Goal: Task Accomplishment & Management: Use online tool/utility

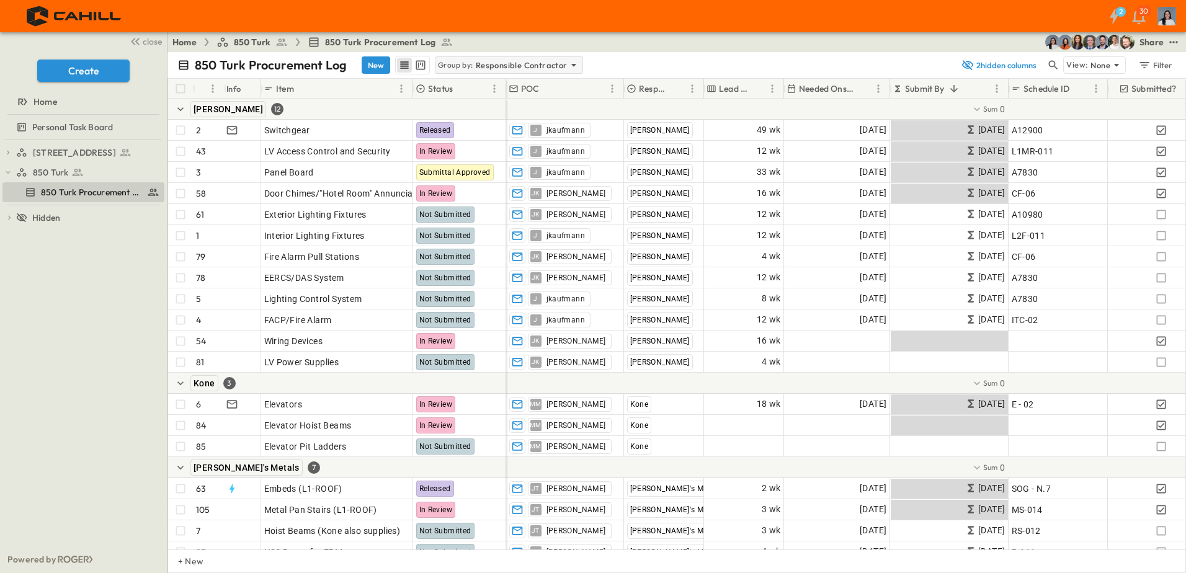
click at [468, 57] on div "Group by: Responsible Contractor" at bounding box center [509, 64] width 148 height 17
click at [478, 81] on div "None" at bounding box center [506, 82] width 145 height 17
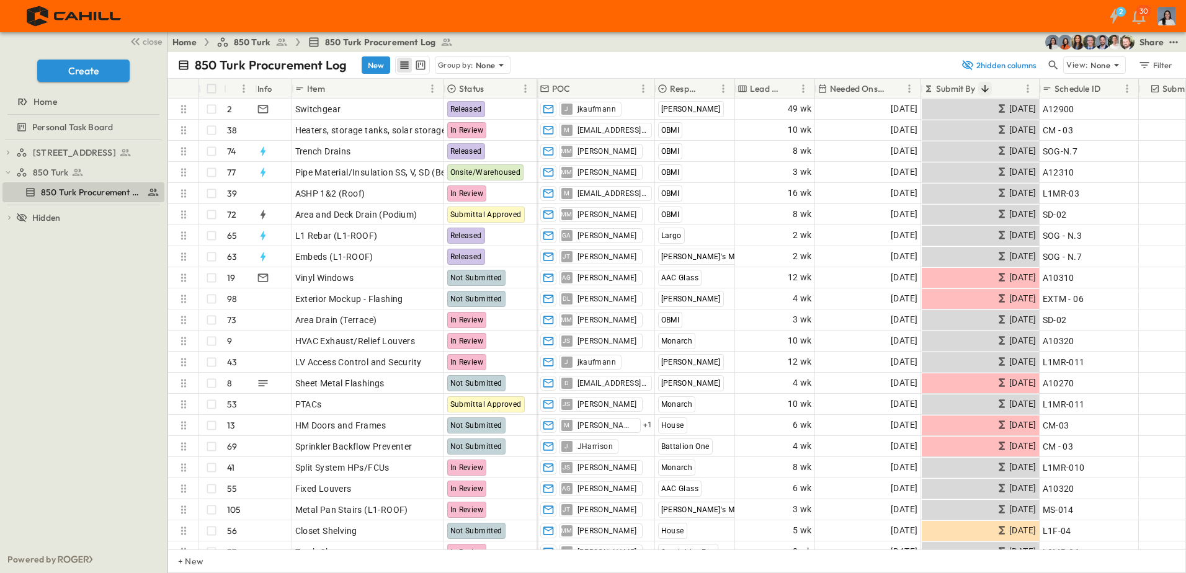
click at [983, 89] on icon "Sort" at bounding box center [984, 88] width 7 height 7
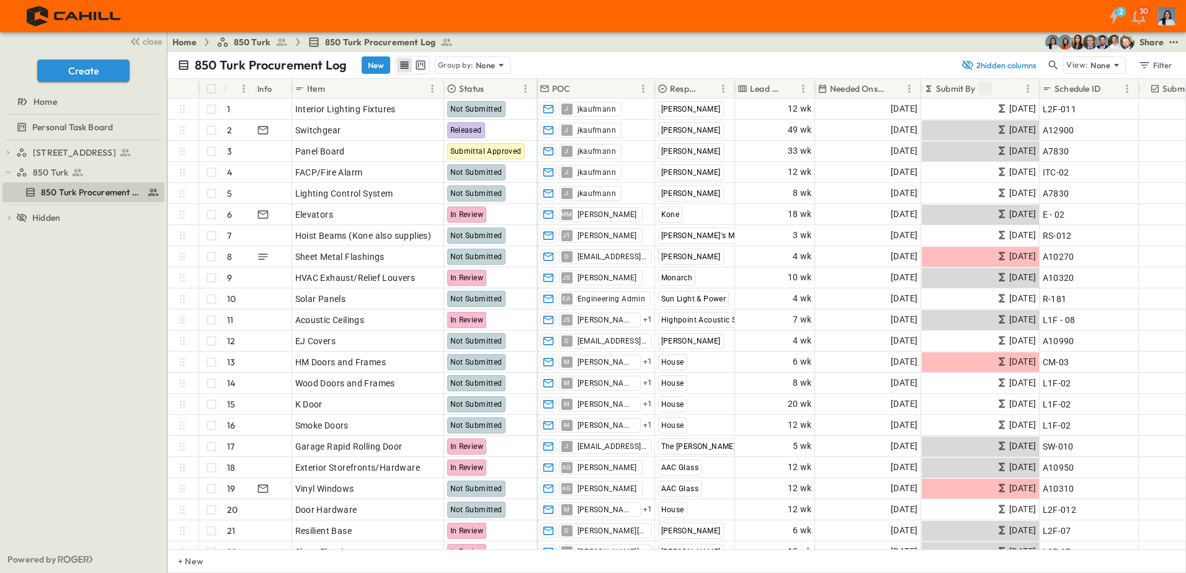
click at [983, 89] on icon "Sort" at bounding box center [985, 88] width 11 height 11
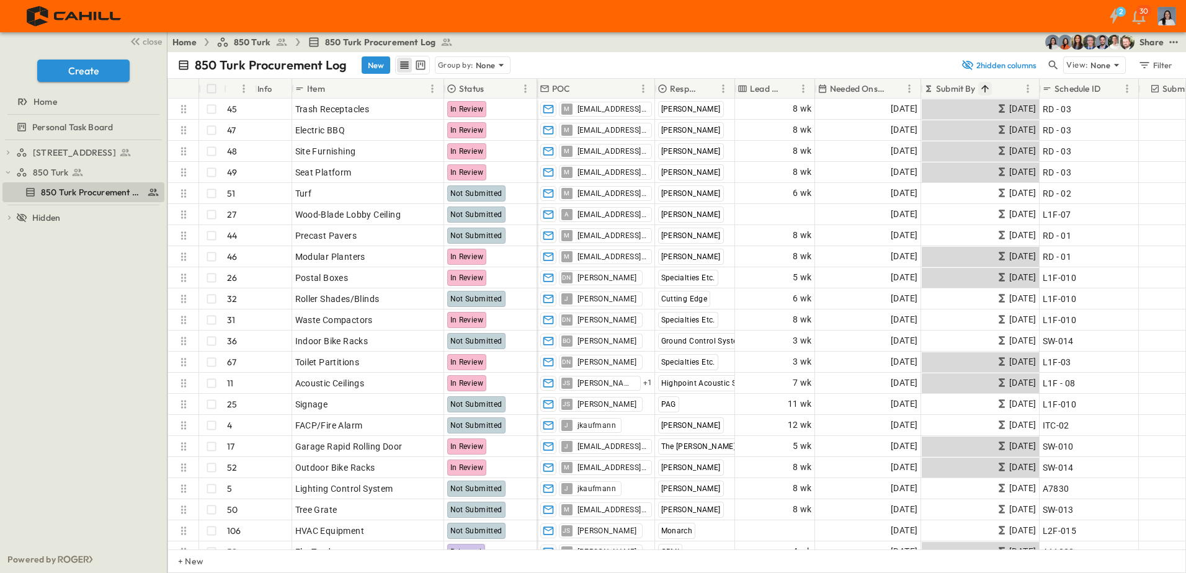
click at [983, 89] on icon "Sort" at bounding box center [985, 88] width 11 height 11
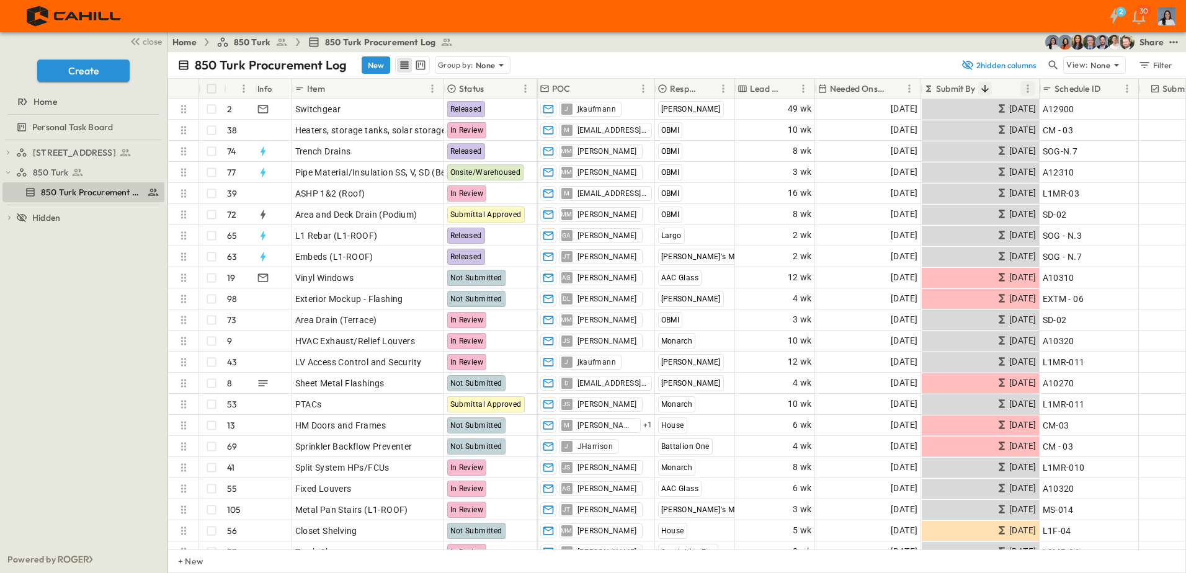
click at [1034, 91] on icon "Menu" at bounding box center [1028, 89] width 12 height 12
click at [1003, 110] on span "Group by Submit By" at bounding box center [970, 111] width 112 height 12
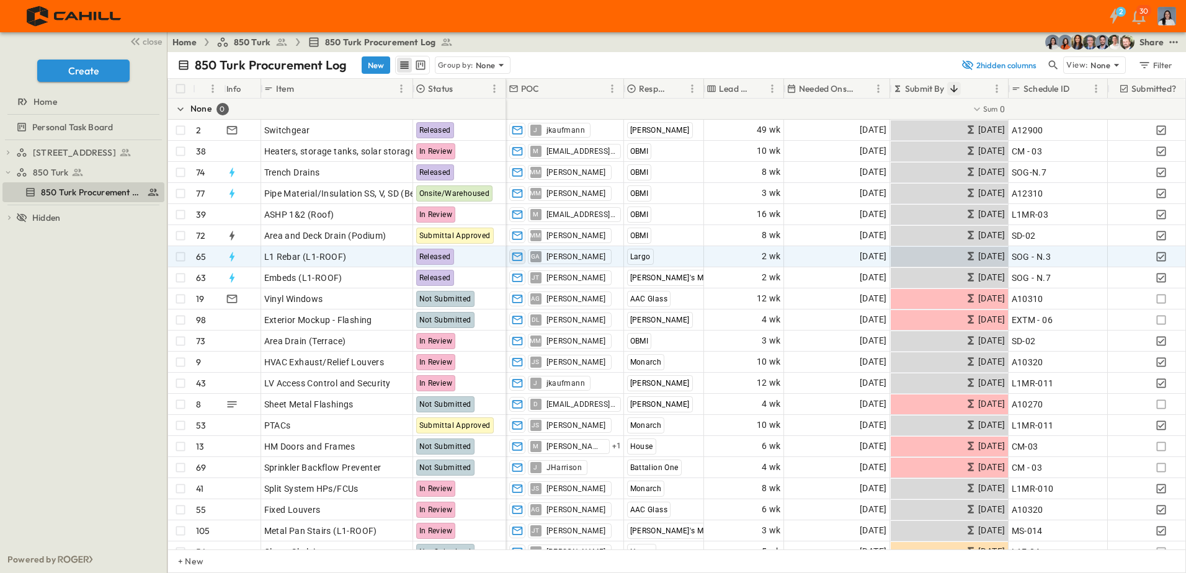
scroll to position [38, 0]
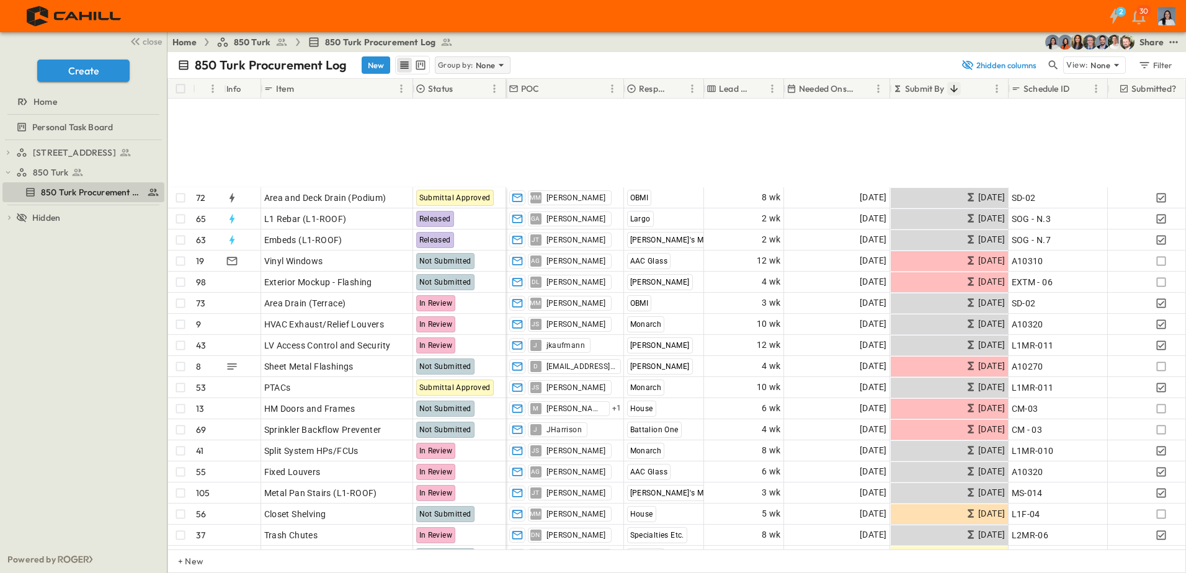
click at [497, 58] on div "Group by: None" at bounding box center [473, 64] width 76 height 17
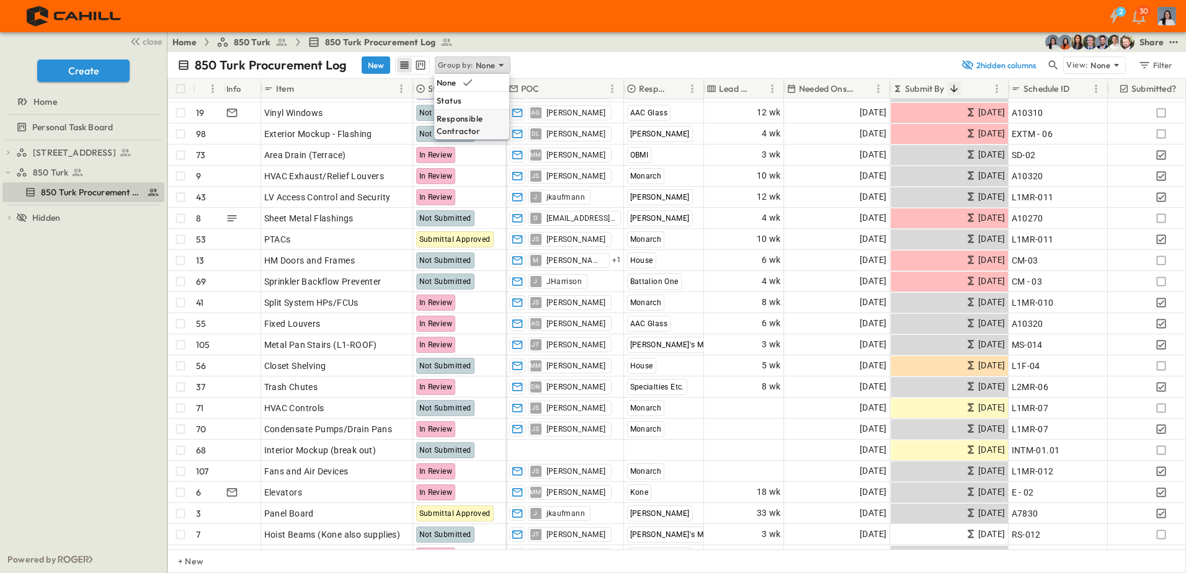
click at [471, 114] on p "Responsible Contractor" at bounding box center [472, 124] width 70 height 25
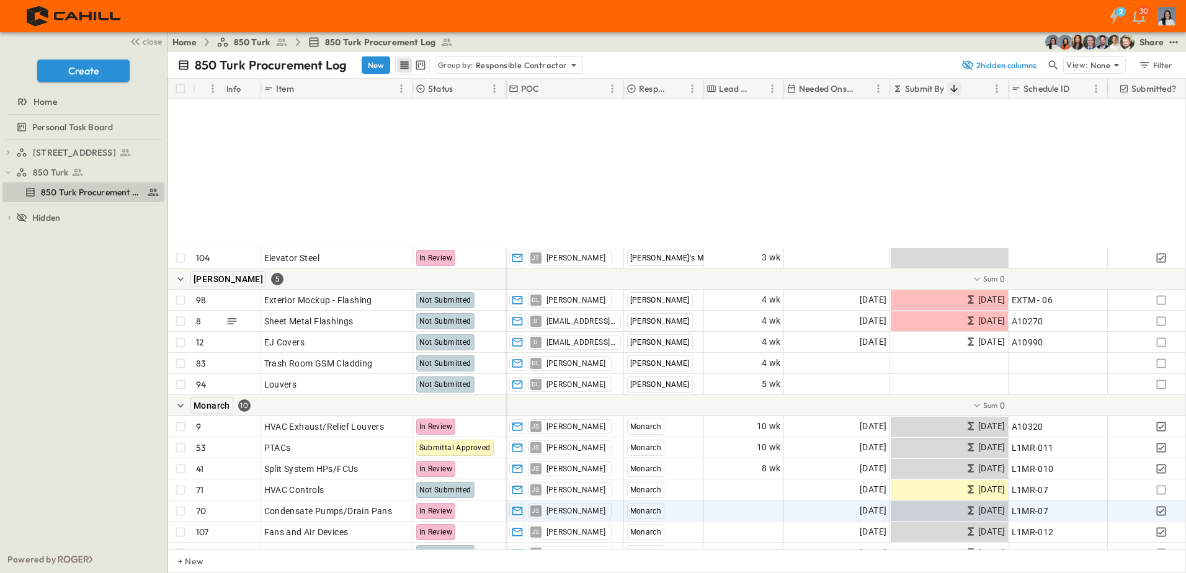
scroll to position [558, 0]
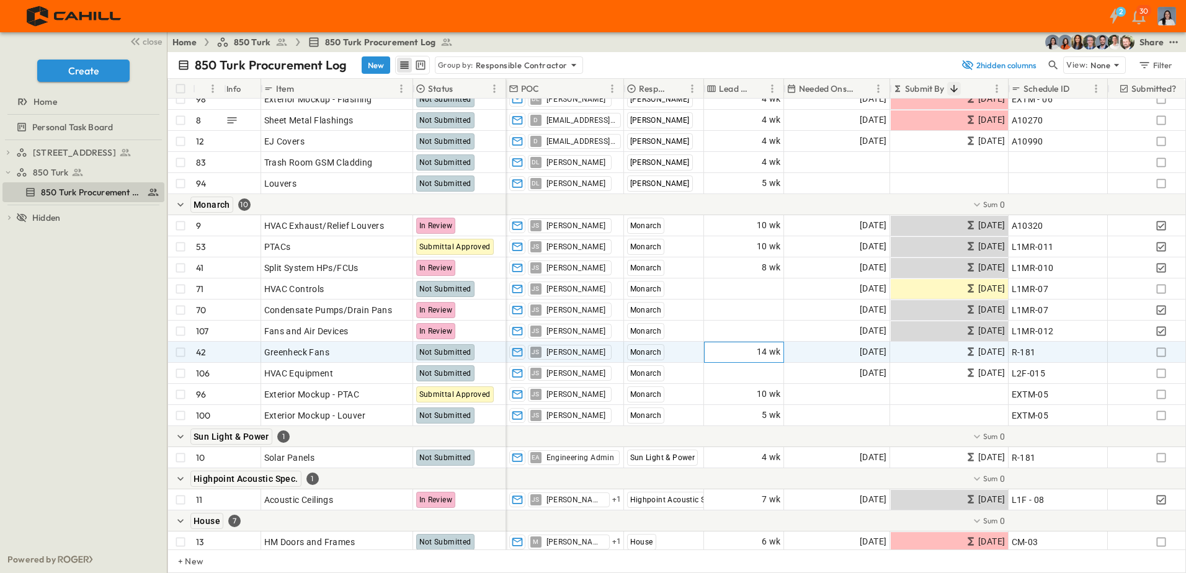
click at [767, 354] on span "14 wk" at bounding box center [769, 352] width 24 height 14
type input "**"
click at [112, 385] on div "750 Golden Gate Procurement Log 850 Turk 850 Turk Procurement Log To pick up a …" at bounding box center [83, 343] width 167 height 406
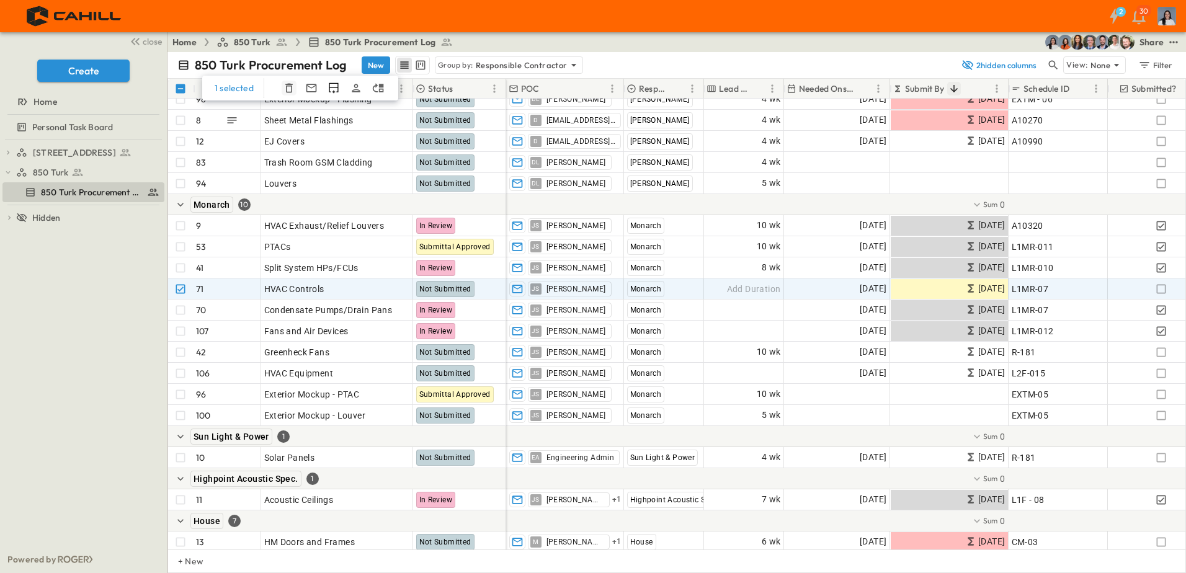
click at [286, 89] on icon "button" at bounding box center [289, 88] width 12 height 12
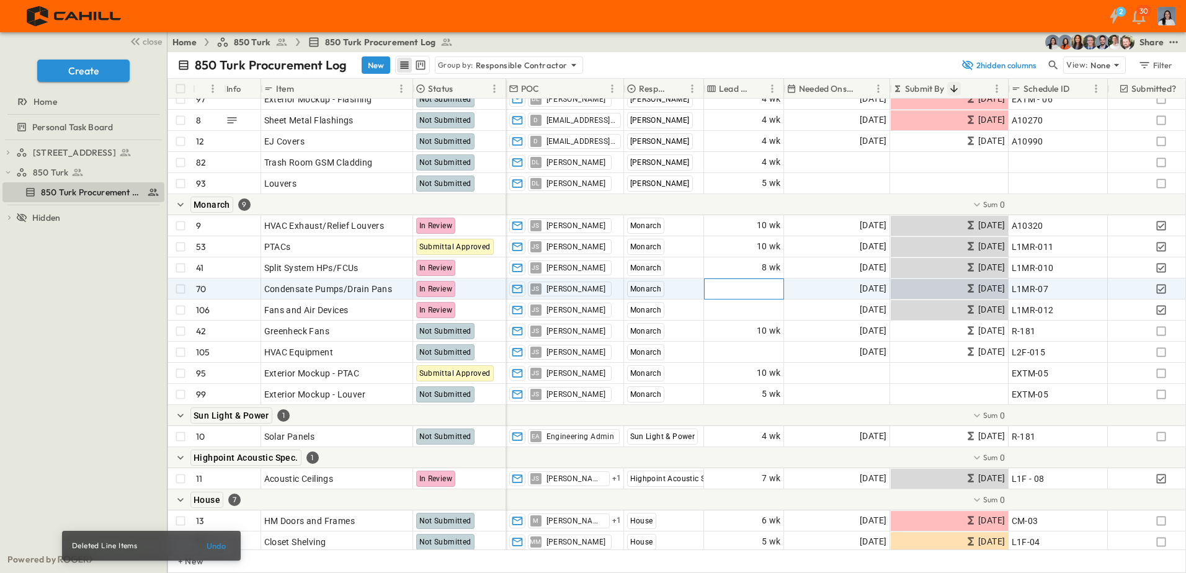
click at [751, 288] on span "Add Duration" at bounding box center [754, 289] width 54 height 12
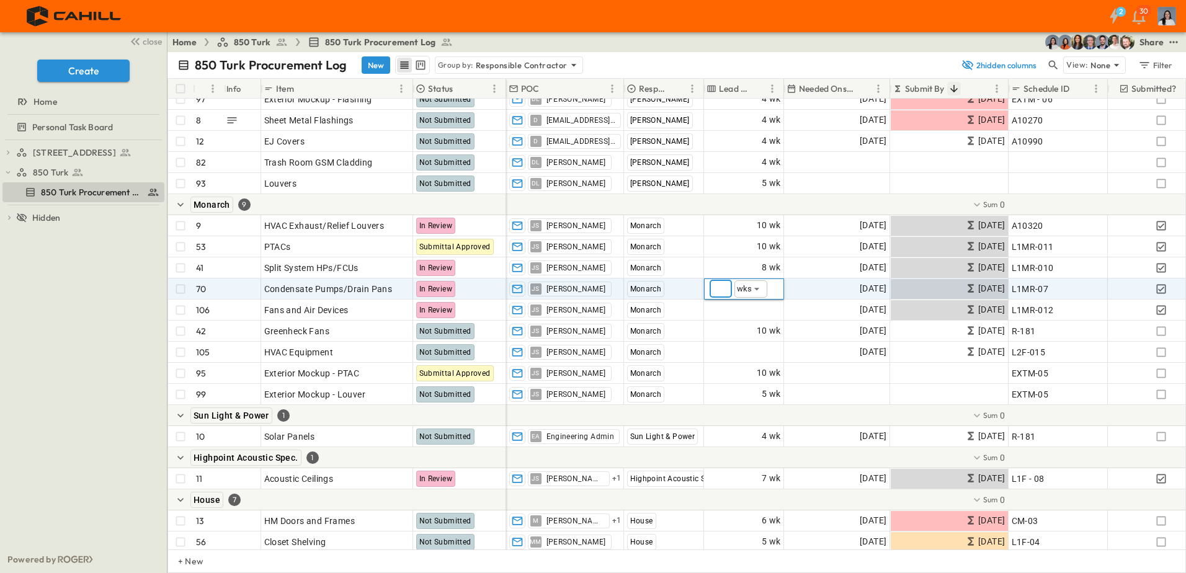
type input "*"
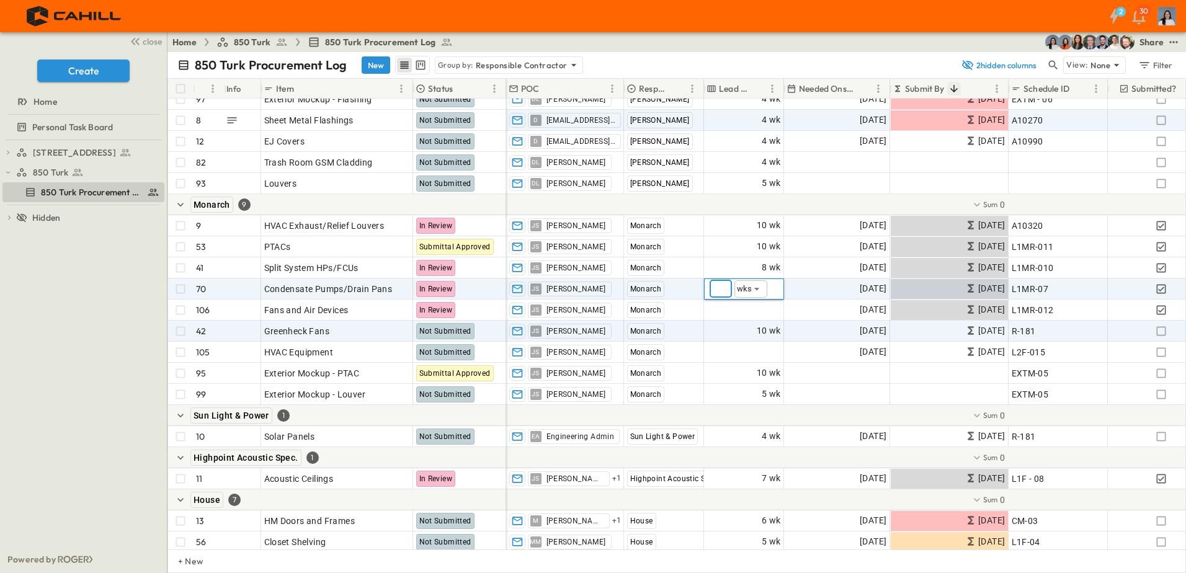
click at [82, 311] on div "750 Golden Gate Procurement Log 850 Turk 850 Turk Procurement Log To pick up a …" at bounding box center [83, 343] width 167 height 406
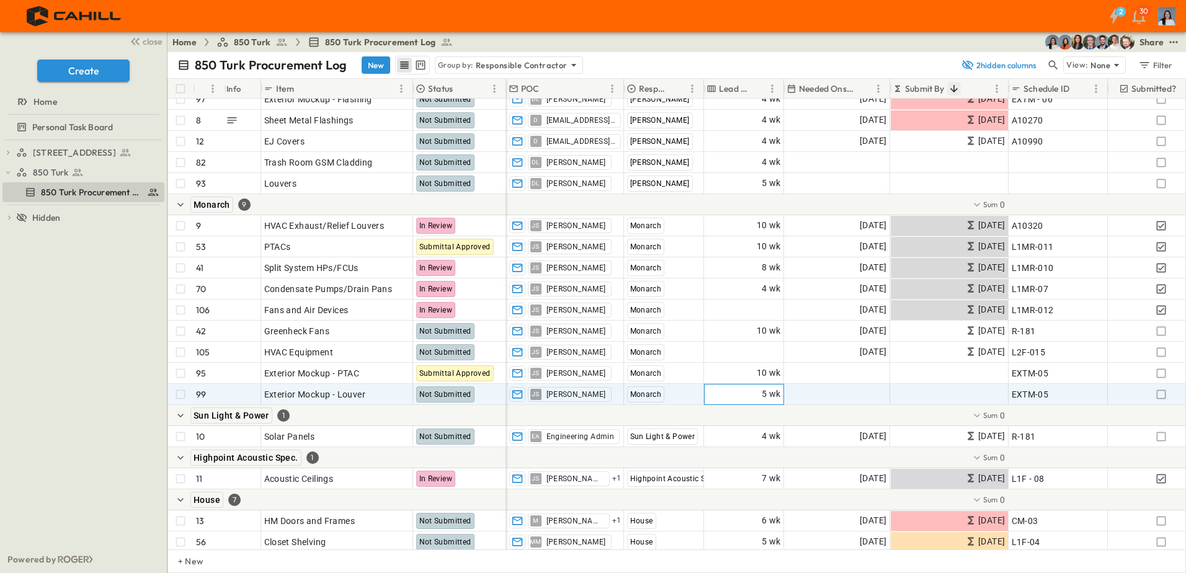
click at [753, 387] on div "5 wk" at bounding box center [744, 395] width 79 height 20
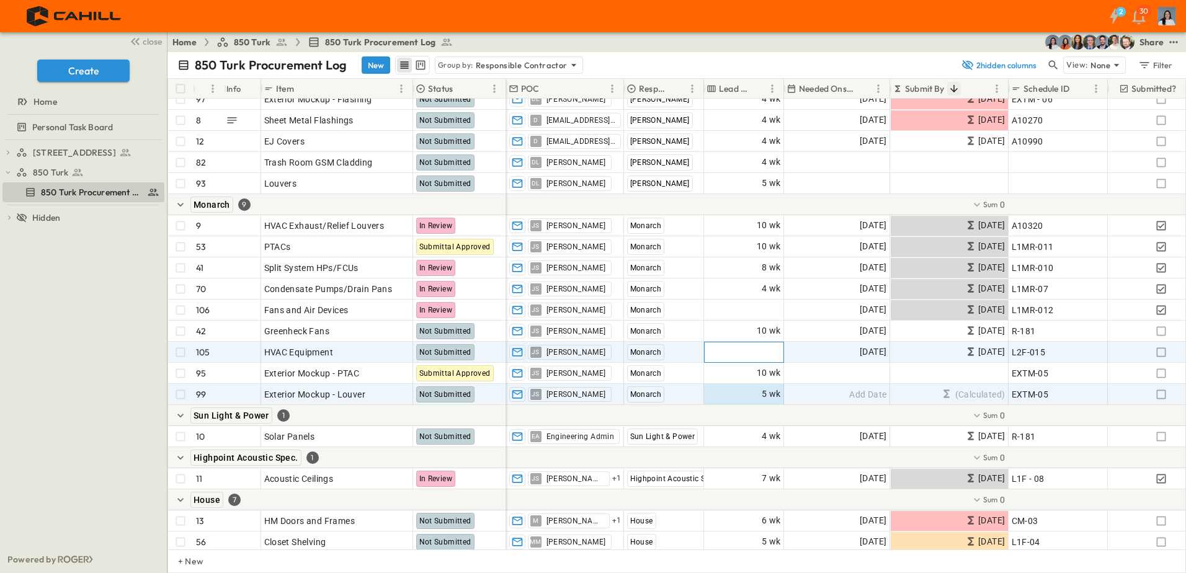
click at [755, 348] on span "Add Duration" at bounding box center [754, 352] width 54 height 12
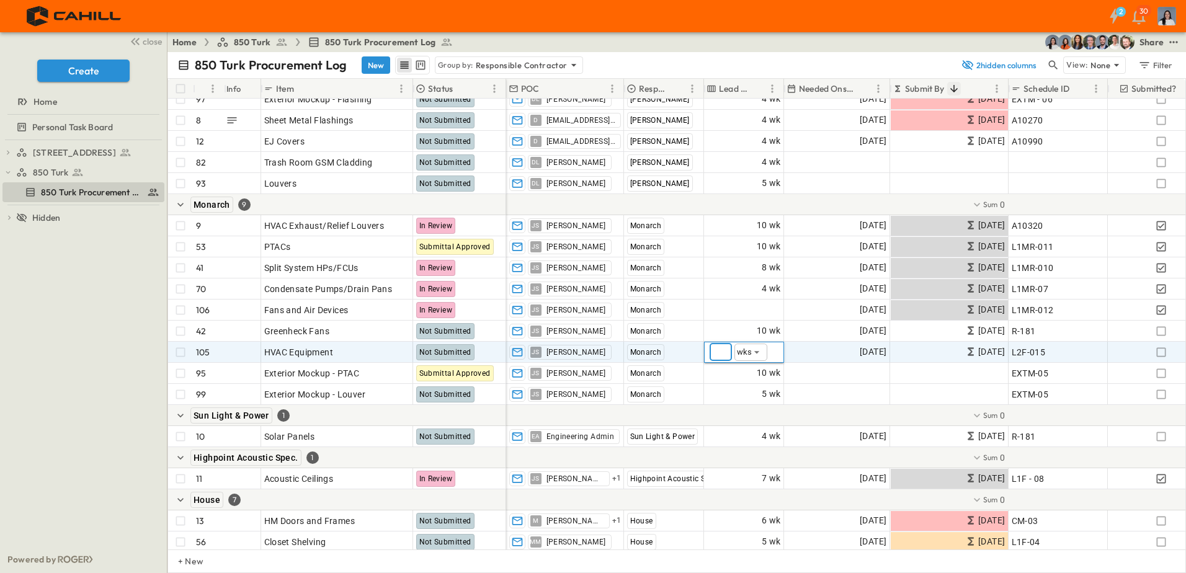
click at [717, 352] on input "number" at bounding box center [721, 352] width 22 height 17
type input "**"
drag, startPoint x: 92, startPoint y: 394, endPoint x: 748, endPoint y: 313, distance: 661.4
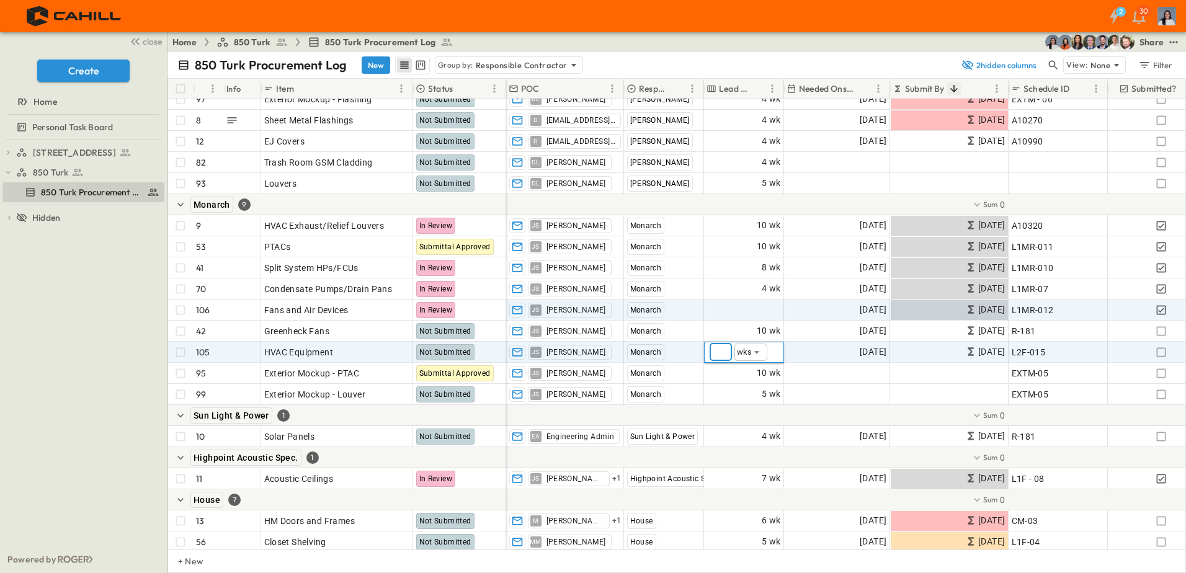
click at [92, 395] on div "750 Golden Gate Procurement Log 850 Turk 850 Turk Procurement Log To pick up a …" at bounding box center [83, 343] width 167 height 406
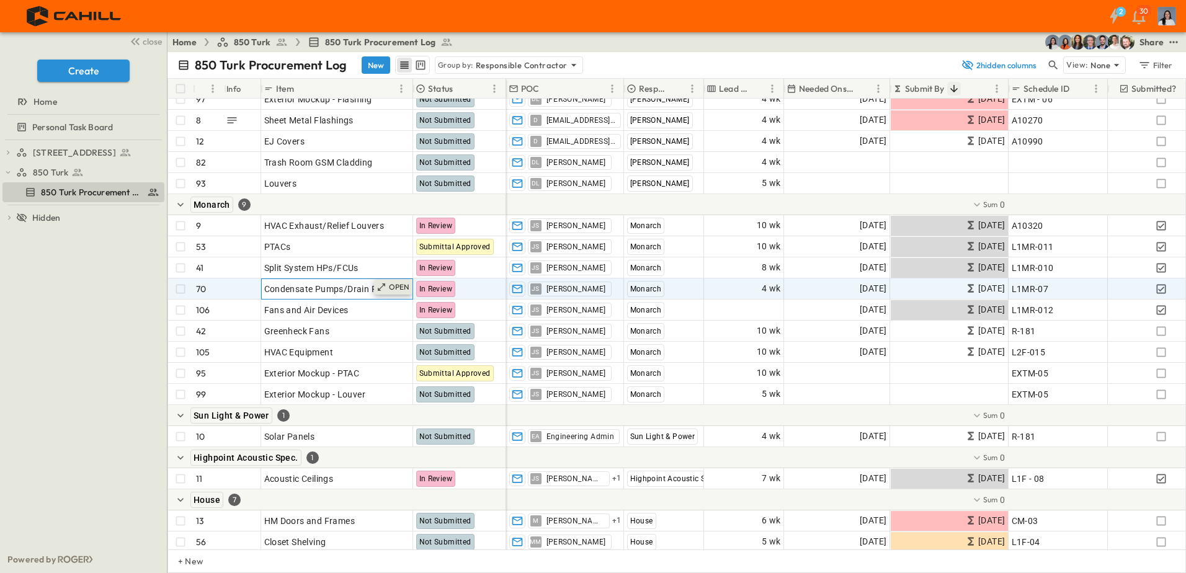
drag, startPoint x: 292, startPoint y: 280, endPoint x: 380, endPoint y: 292, distance: 88.4
click at [295, 282] on div "Condensate Pumps/Drain Pans" at bounding box center [337, 288] width 146 height 17
click at [345, 289] on input "**********" at bounding box center [337, 288] width 150 height 15
type input "**********"
click at [756, 290] on div "4 wk" at bounding box center [744, 289] width 79 height 20
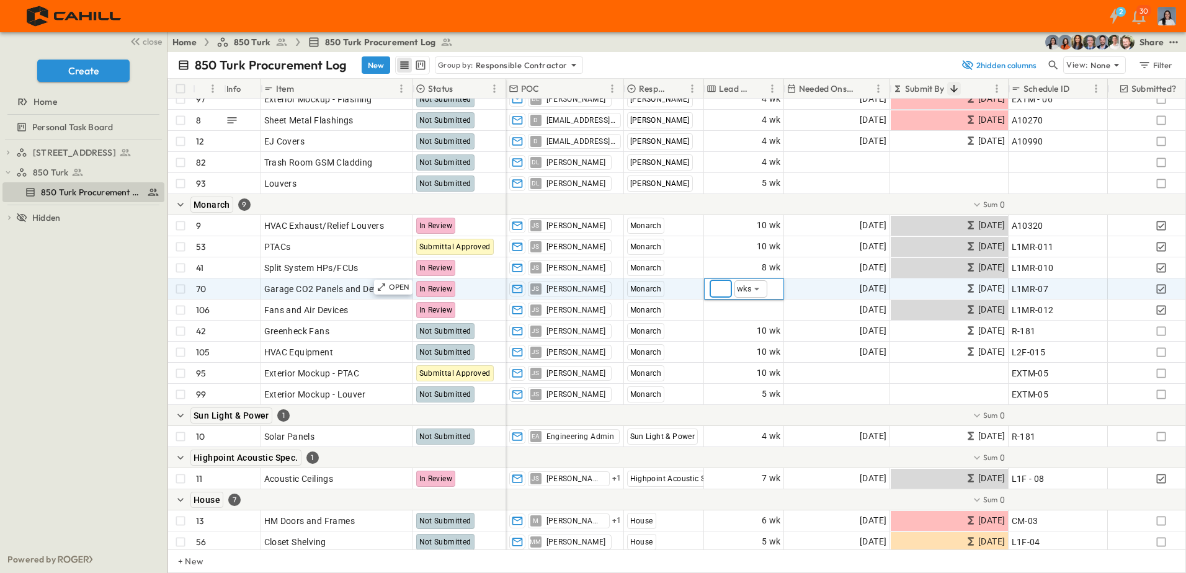
drag, startPoint x: 723, startPoint y: 292, endPoint x: 712, endPoint y: 292, distance: 11.2
click at [712, 292] on input "*" at bounding box center [721, 288] width 22 height 17
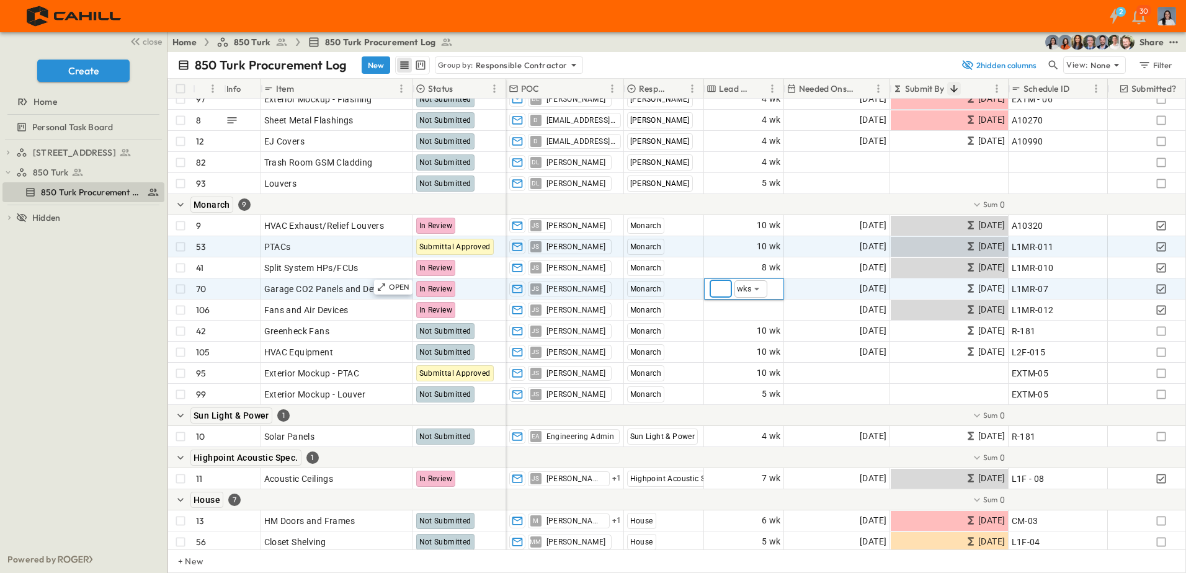
type input "*"
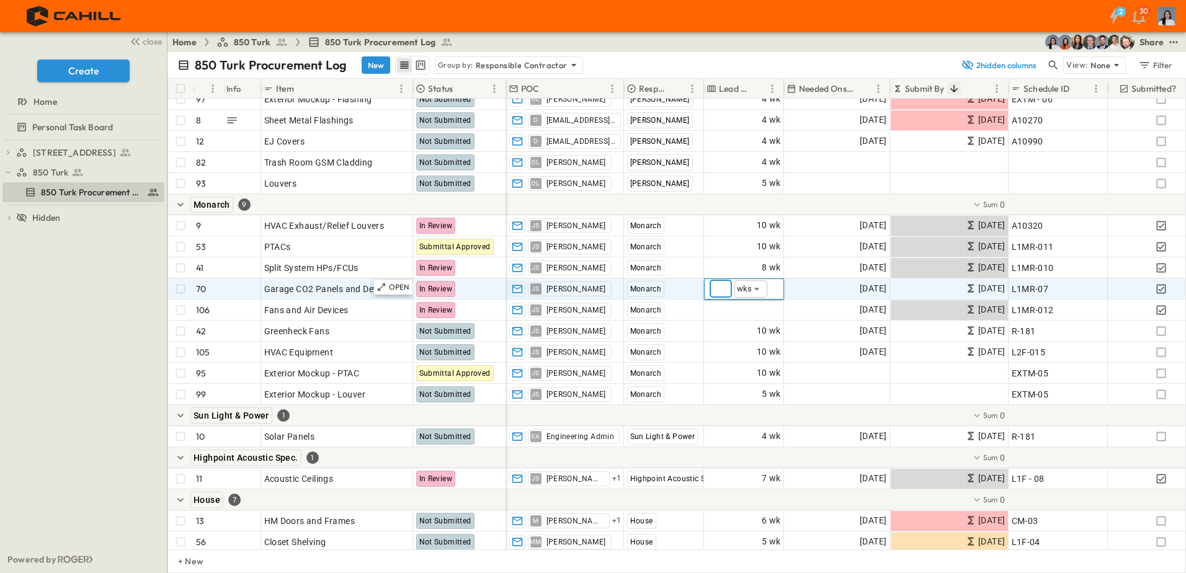
click at [91, 338] on div "750 Golden Gate Procurement Log 850 Turk 850 Turk Procurement Log To pick up a …" at bounding box center [83, 343] width 167 height 406
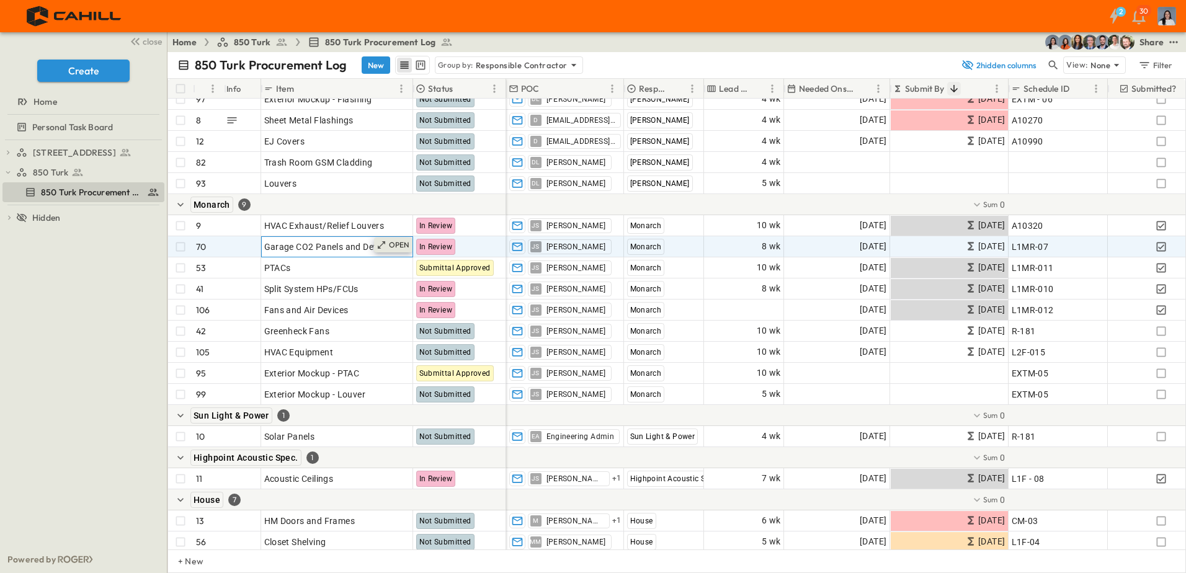
click at [404, 243] on p "OPEN" at bounding box center [399, 245] width 21 height 10
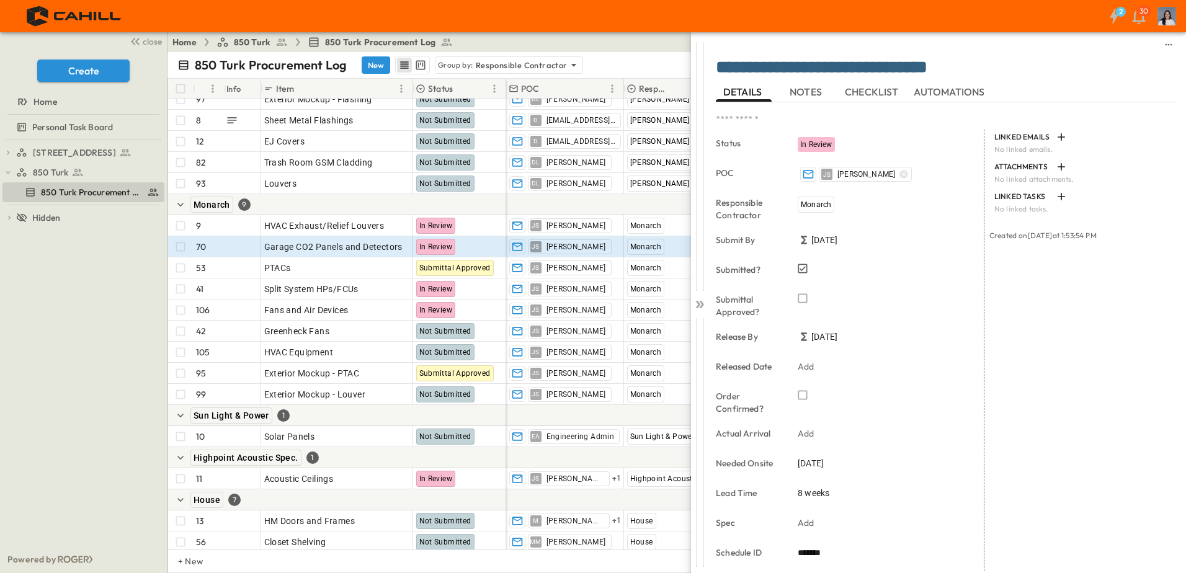
scroll to position [129, 0]
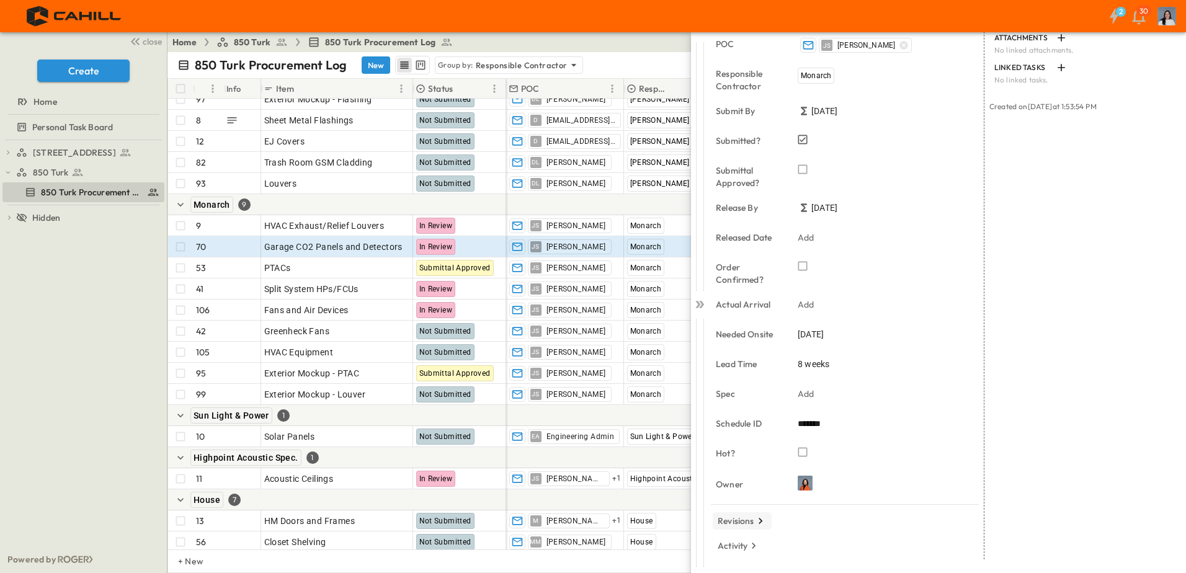
click at [753, 514] on button "Revisions" at bounding box center [742, 520] width 59 height 17
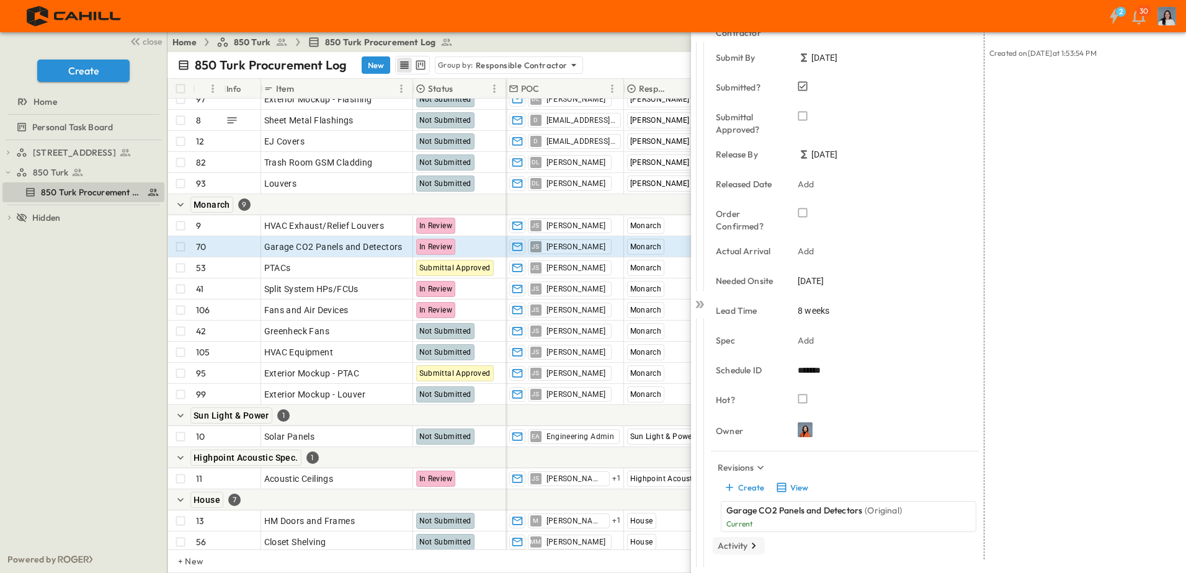
click at [753, 545] on icon "button" at bounding box center [754, 546] width 12 height 12
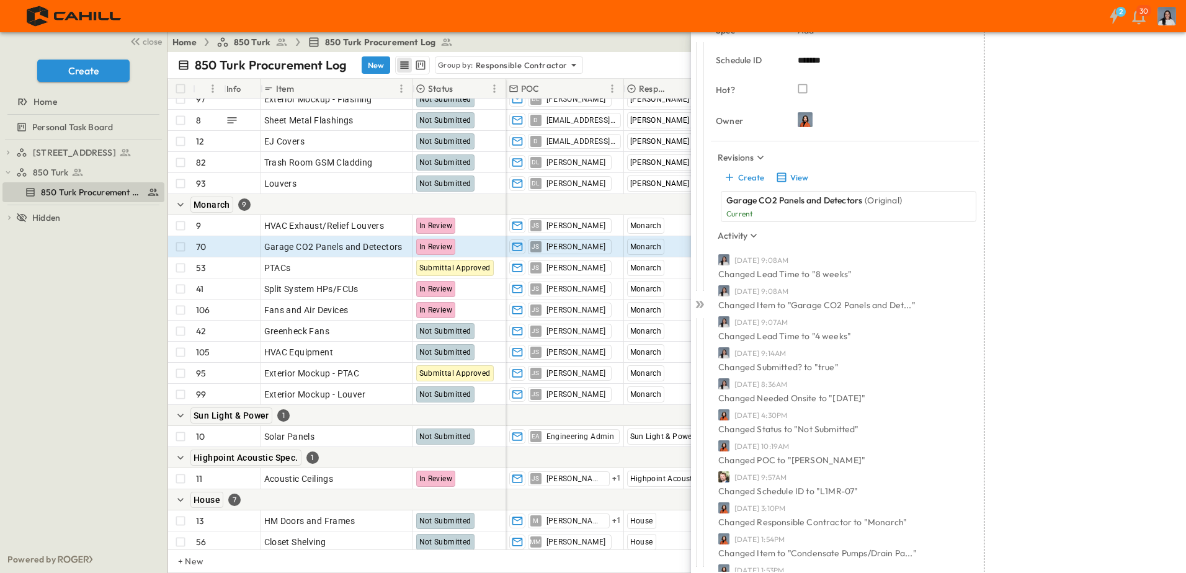
scroll to position [534, 0]
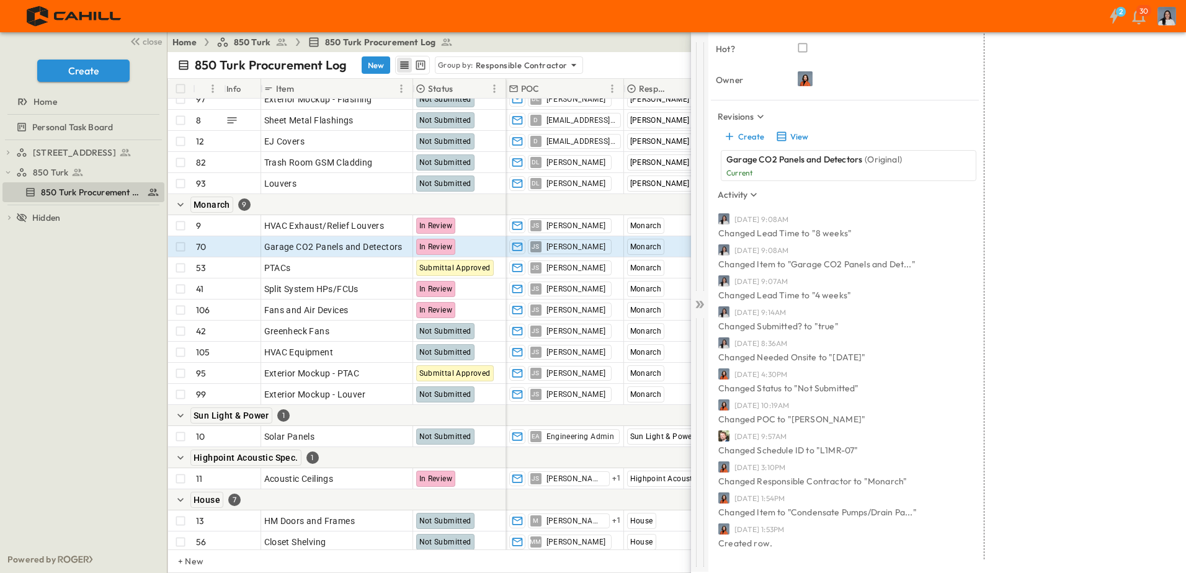
click at [701, 310] on icon at bounding box center [700, 304] width 12 height 12
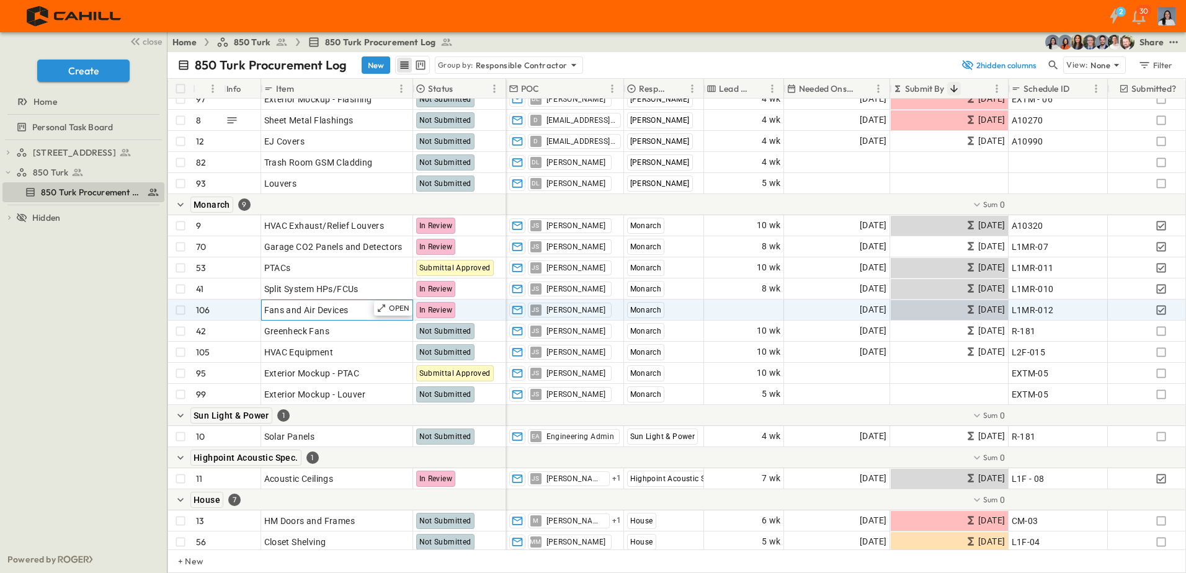
click at [336, 312] on span "Fans and Air Devices" at bounding box center [306, 310] width 84 height 12
click at [748, 311] on span "Add Duration" at bounding box center [754, 310] width 54 height 12
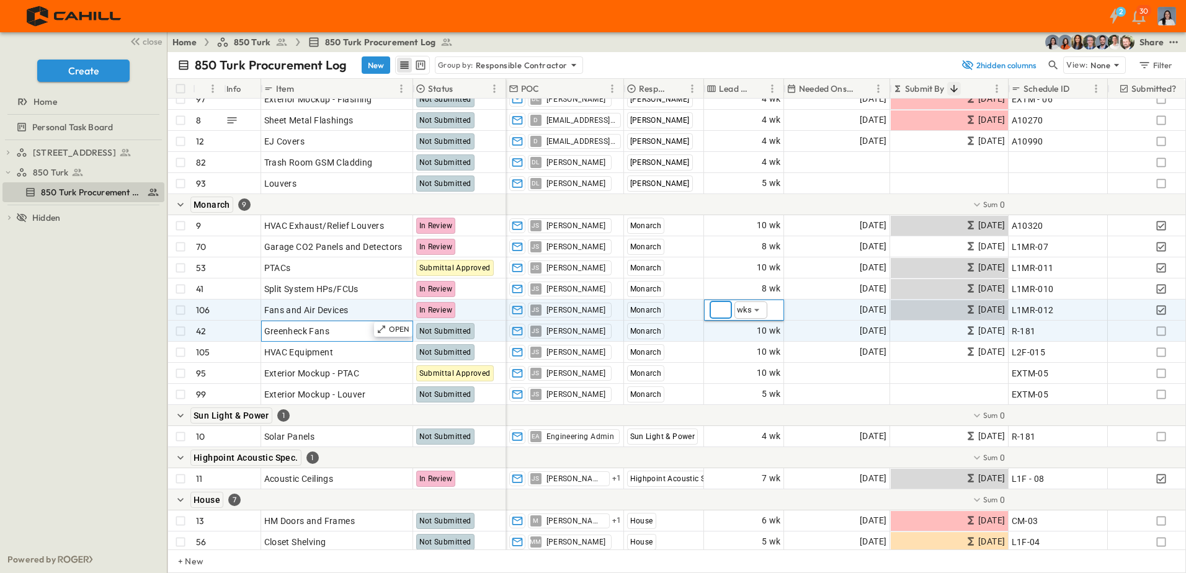
click at [342, 335] on div "Greenheck Fans" at bounding box center [337, 331] width 146 height 17
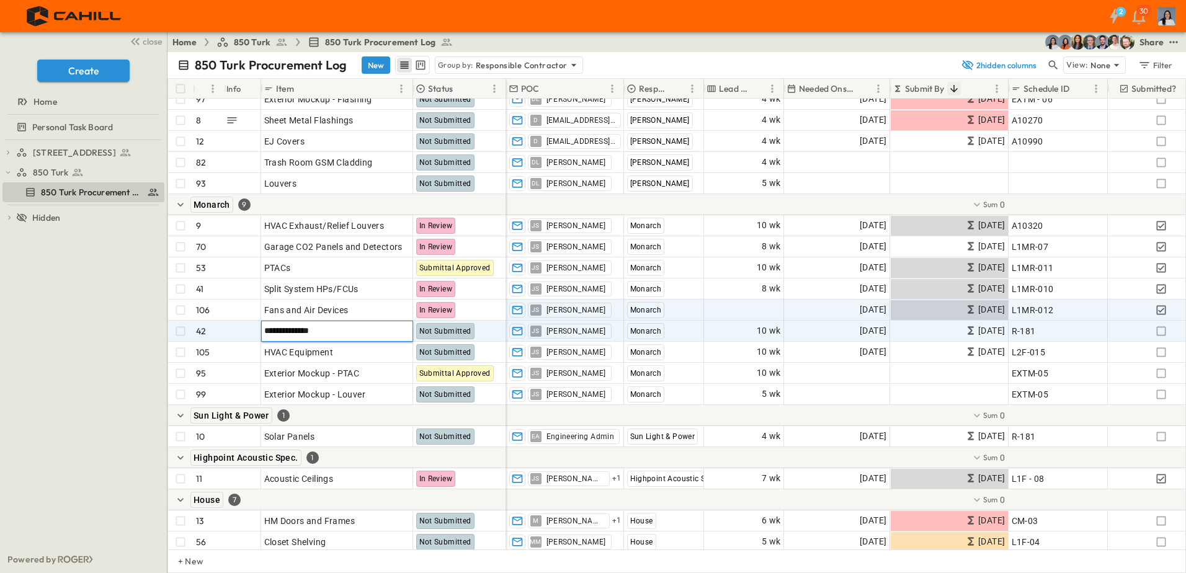
click at [344, 332] on input "**********" at bounding box center [337, 330] width 150 height 15
type input "**********"
click at [83, 368] on div "750 Golden Gate Procurement Log 850 Turk 850 Turk Procurement Log To pick up a …" at bounding box center [83, 343] width 167 height 406
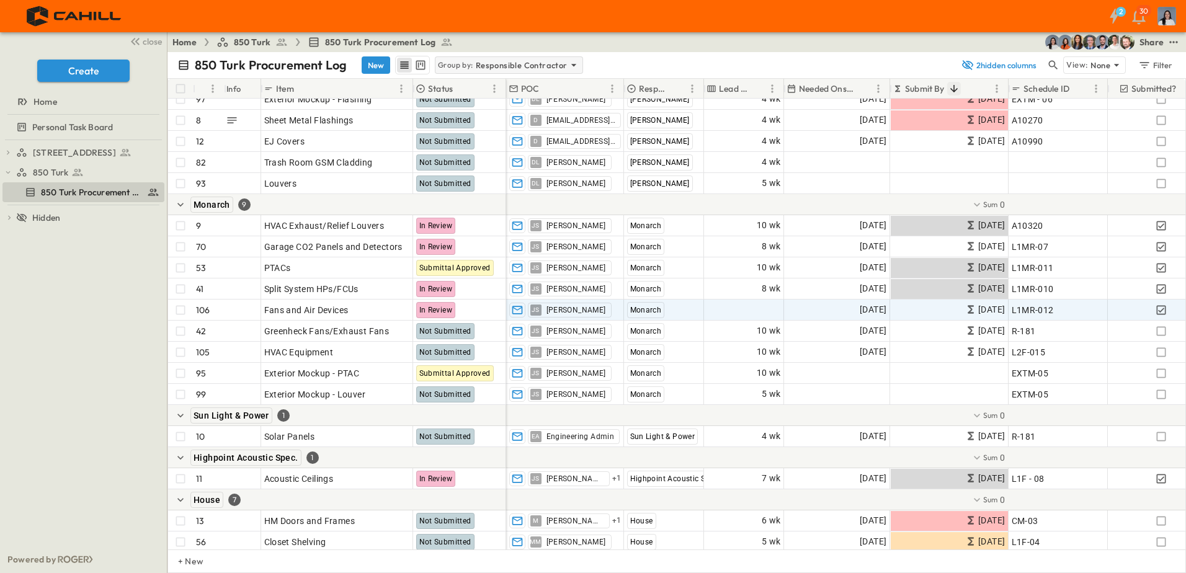
click at [450, 68] on p "Group by:" at bounding box center [455, 65] width 35 height 12
click at [461, 85] on div "None" at bounding box center [506, 82] width 145 height 17
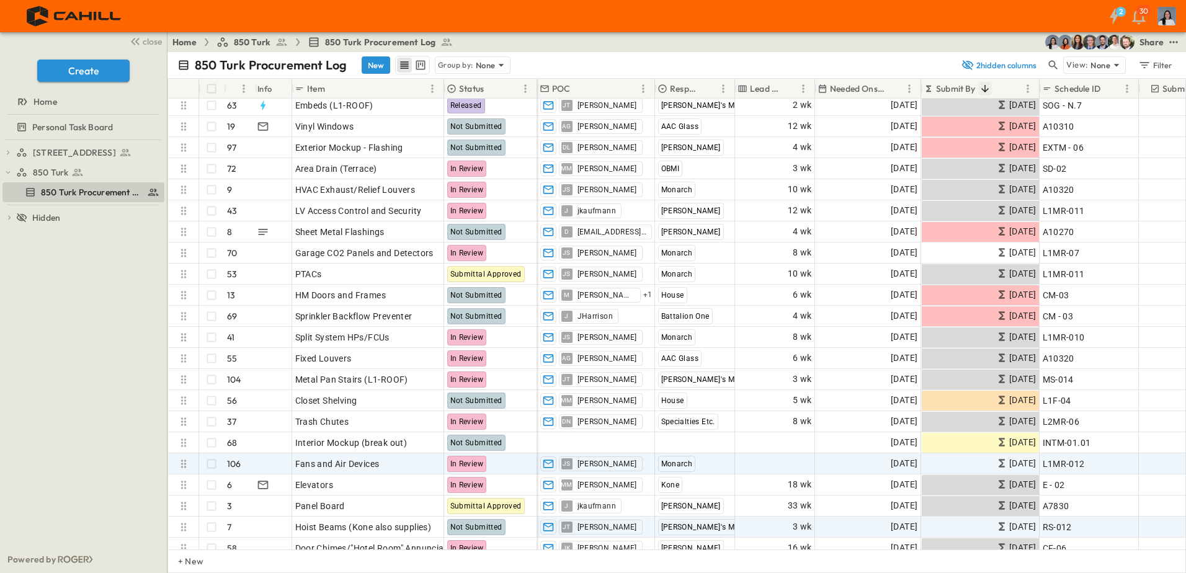
scroll to position [124, 0]
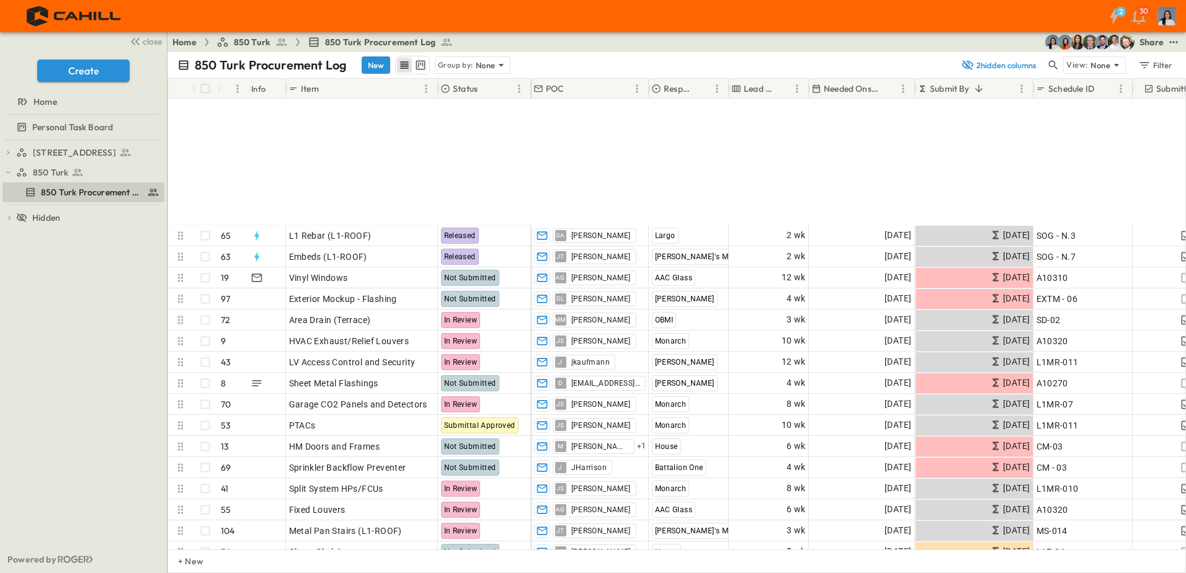
scroll to position [186, 0]
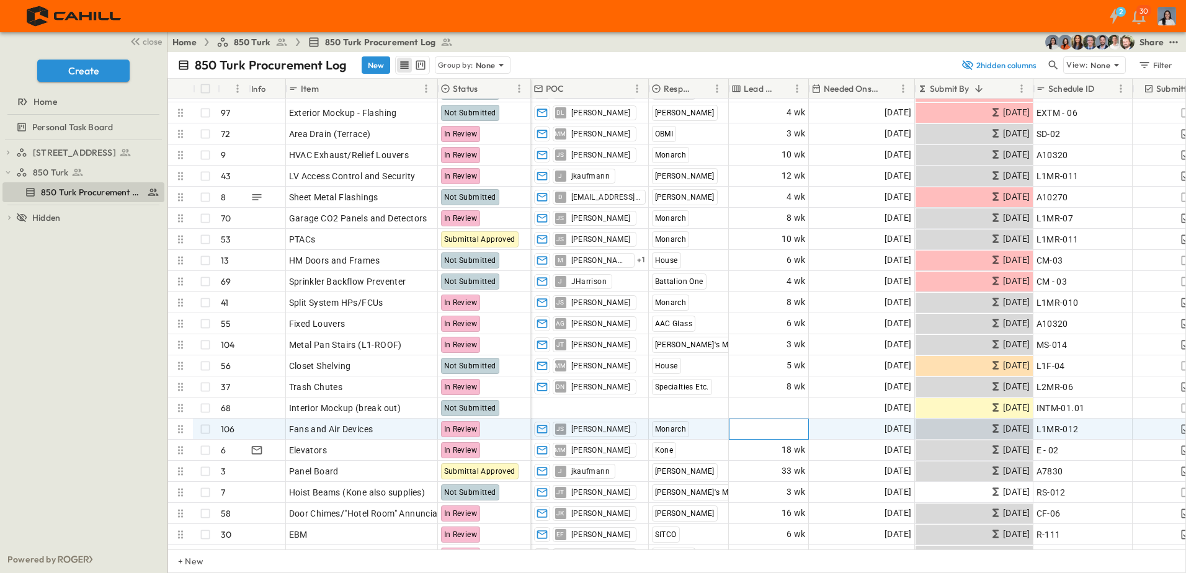
click at [779, 428] on span "Add Duration" at bounding box center [779, 429] width 54 height 12
type input "**"
click at [83, 440] on div "750 Golden Gate Procurement Log 850 Turk 850 Turk Procurement Log To pick up a …" at bounding box center [83, 343] width 167 height 406
